Goal: Book appointment/travel/reservation

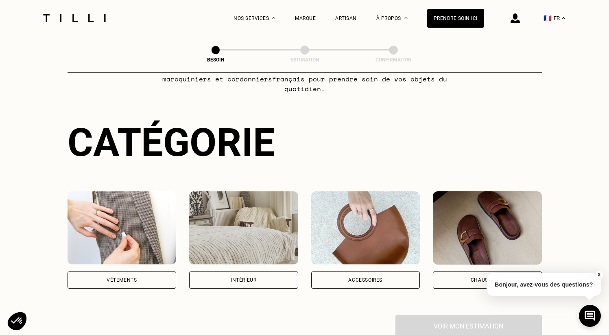
scroll to position [63, 0]
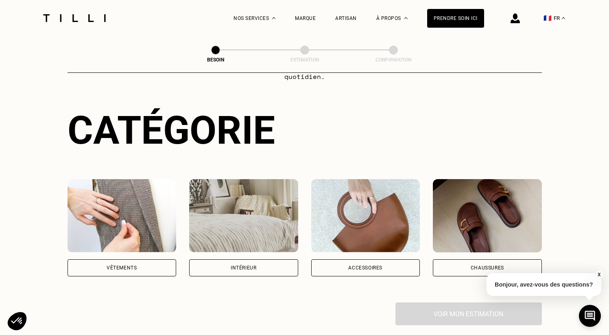
click at [97, 259] on div "Vêtements" at bounding box center [122, 267] width 109 height 17
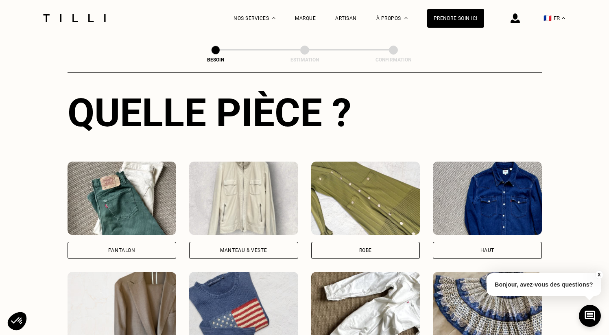
scroll to position [318, 0]
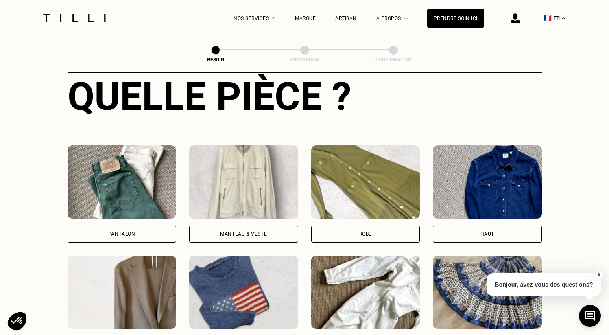
click at [124, 225] on div "Pantalon" at bounding box center [122, 233] width 109 height 17
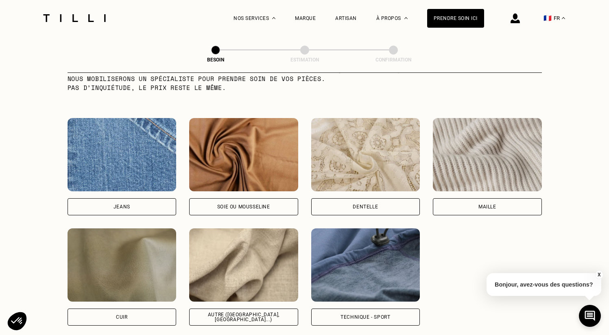
scroll to position [867, 0]
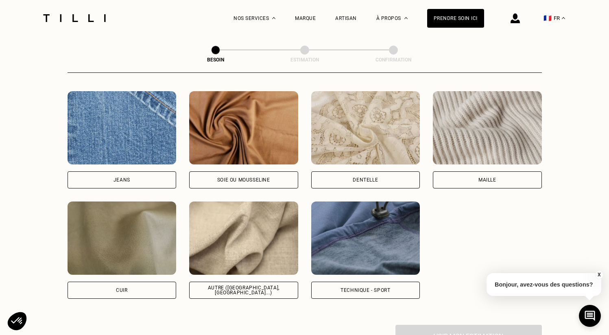
click at [238, 286] on div "Autre ([GEOGRAPHIC_DATA], [GEOGRAPHIC_DATA]...)" at bounding box center [243, 290] width 109 height 17
select select "FR"
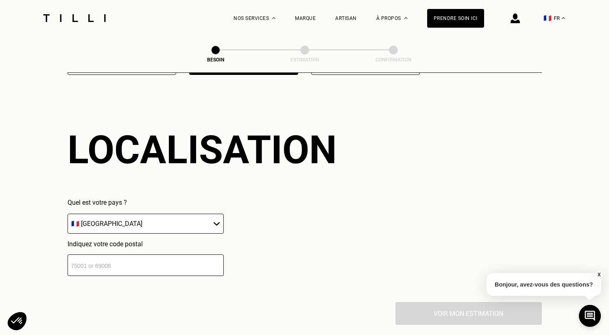
scroll to position [1091, 0]
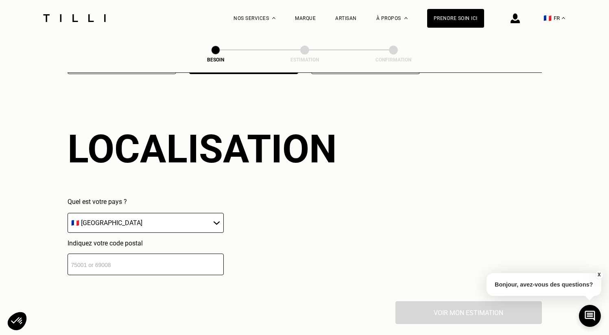
click at [181, 213] on select "🇩🇪 [GEOGRAPHIC_DATA] 🇦🇹 [GEOGRAPHIC_DATA] 🇧🇪 [GEOGRAPHIC_DATA] 🇧🇬 Bulgarie 🇨🇾 C…" at bounding box center [146, 223] width 156 height 20
click at [68, 213] on select "🇩🇪 [GEOGRAPHIC_DATA] 🇦🇹 [GEOGRAPHIC_DATA] 🇧🇪 [GEOGRAPHIC_DATA] 🇧🇬 Bulgarie 🇨🇾 C…" at bounding box center [146, 223] width 156 height 20
click at [175, 253] on input "number" at bounding box center [146, 264] width 156 height 22
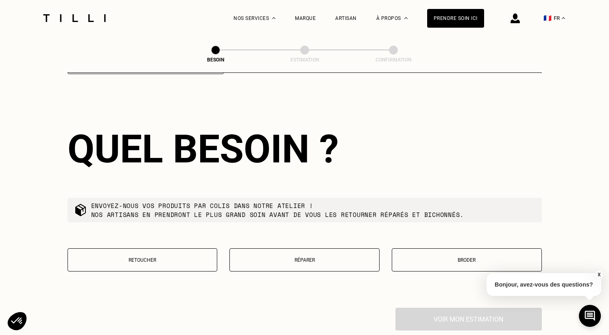
scroll to position [1292, 0]
type input "78955"
click at [172, 256] on button "Retoucher" at bounding box center [143, 259] width 150 height 23
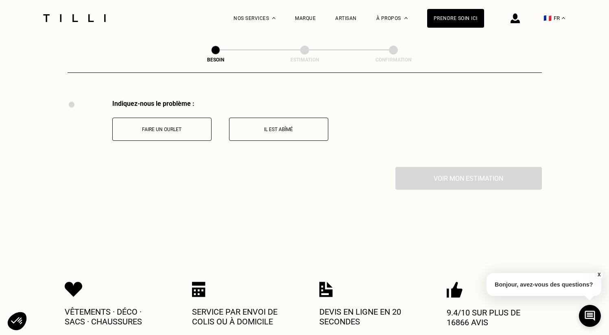
scroll to position [1501, 0]
click at [158, 117] on button "Faire un ourlet" at bounding box center [161, 128] width 99 height 23
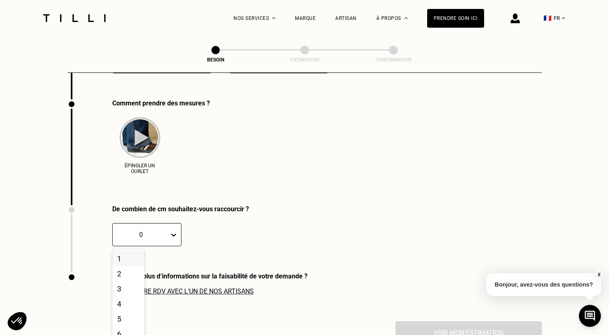
scroll to position [1599, 0]
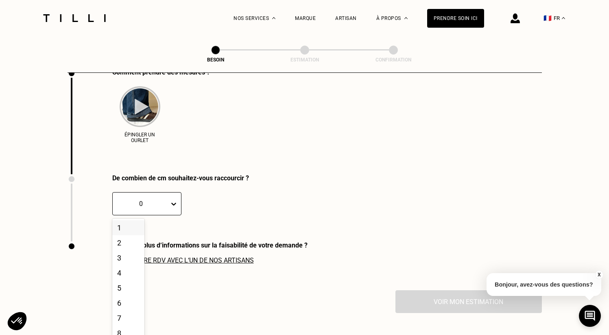
click at [160, 229] on div "De combien de cm souhaitez-vous raccourcir ? 1, 1 of 20. 20 results available. …" at bounding box center [158, 207] width 181 height 67
click at [132, 234] on div "2" at bounding box center [128, 241] width 32 height 15
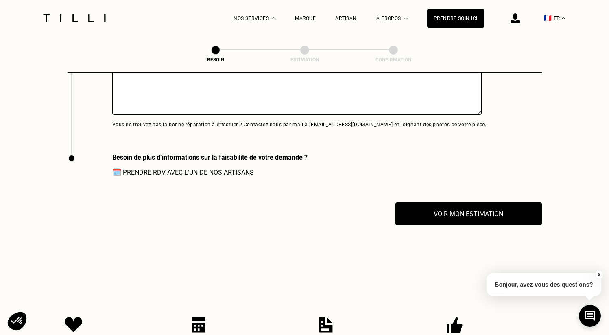
scroll to position [1752, 0]
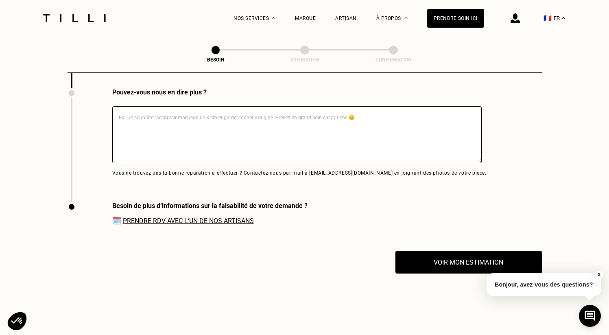
drag, startPoint x: 131, startPoint y: 110, endPoint x: 216, endPoint y: 111, distance: 84.6
click at [216, 111] on textarea at bounding box center [296, 134] width 369 height 57
click at [218, 258] on div "Voir mon estimation" at bounding box center [305, 262] width 474 height 23
click at [421, 258] on button "Voir mon estimation" at bounding box center [468, 261] width 161 height 25
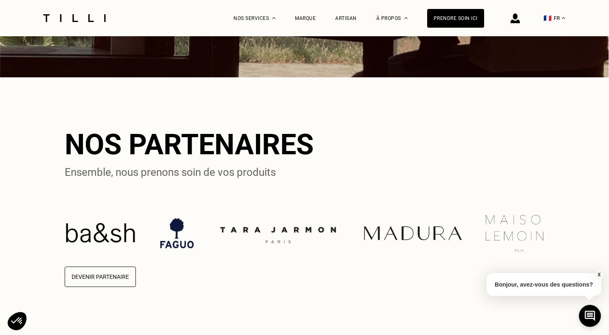
scroll to position [1778, 0]
